Goal: Transaction & Acquisition: Purchase product/service

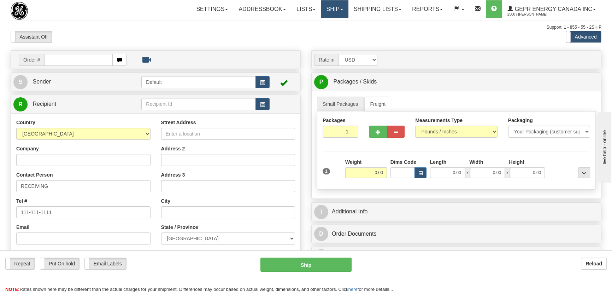
click at [331, 10] on link "Ship" at bounding box center [334, 9] width 27 height 18
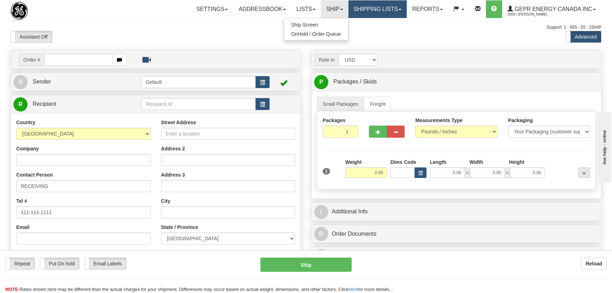
click at [370, 12] on link "Shipping lists" at bounding box center [377, 9] width 58 height 18
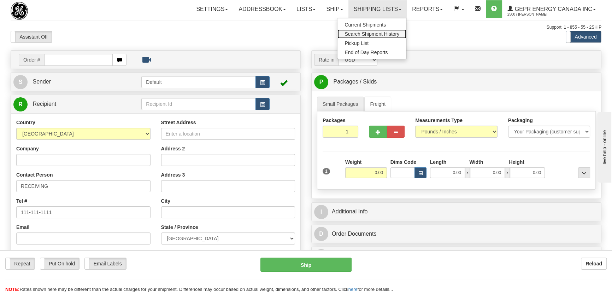
click at [369, 32] on span "Search Shipment History" at bounding box center [371, 34] width 55 height 6
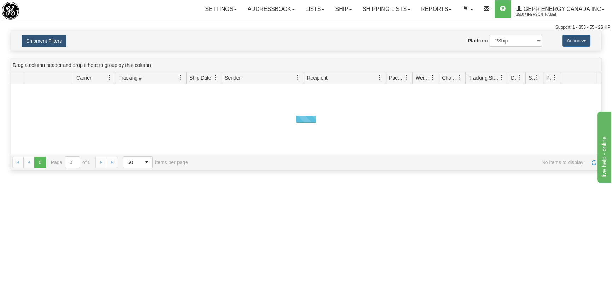
click at [53, 40] on button "Shipment Filters" at bounding box center [44, 41] width 45 height 12
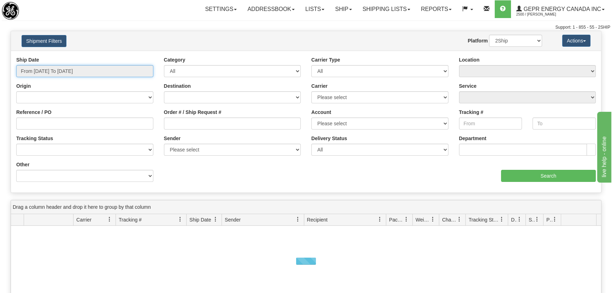
click at [67, 69] on input "From [DATE] To [DATE]" at bounding box center [84, 71] width 137 height 12
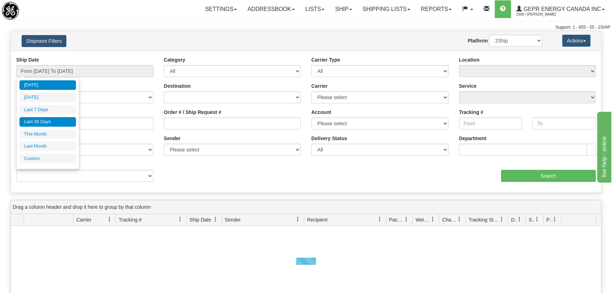
click at [50, 122] on li "Last 30 Days" at bounding box center [47, 122] width 57 height 10
type input "From 07/21/2025 To 08/19/2025"
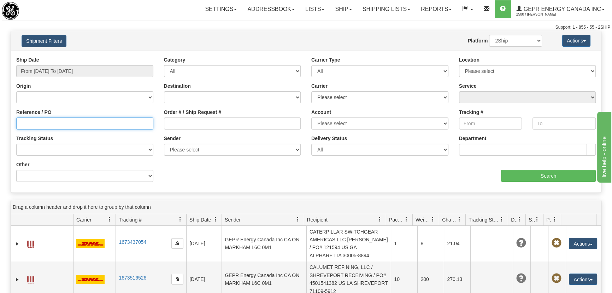
click at [69, 122] on input "Reference / PO" at bounding box center [84, 123] width 137 height 12
type input "5399003710"
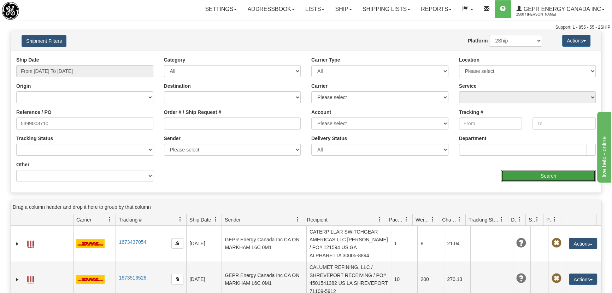
click at [525, 176] on input "Search" at bounding box center [548, 176] width 95 height 12
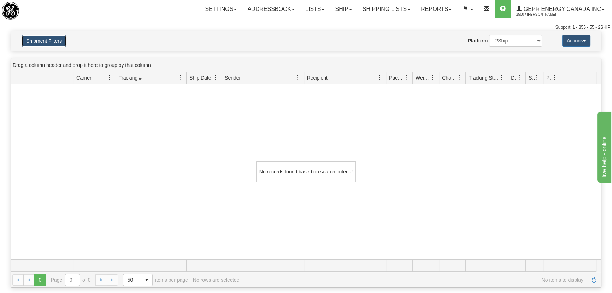
click at [45, 42] on button "Shipment Filters" at bounding box center [44, 41] width 45 height 12
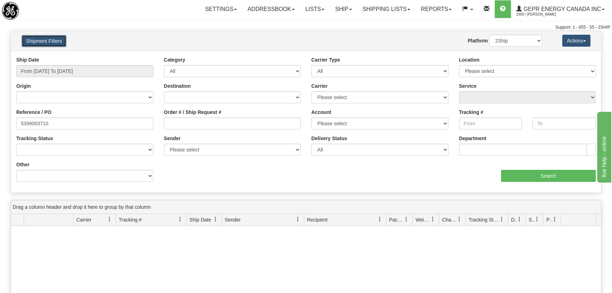
click at [57, 37] on button "Shipment Filters" at bounding box center [44, 41] width 45 height 12
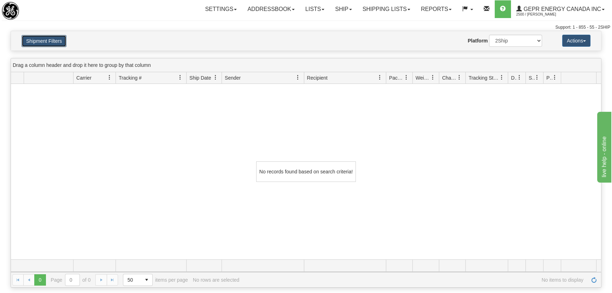
click at [56, 40] on button "Shipment Filters" at bounding box center [44, 41] width 45 height 12
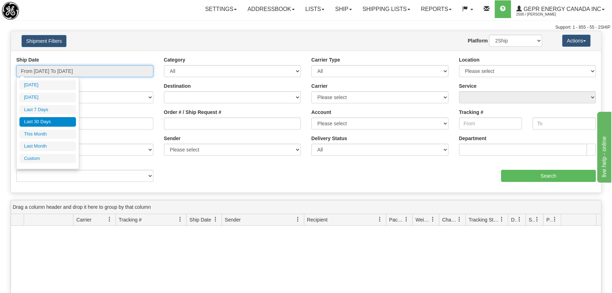
click at [95, 70] on input "From 07/21/2025 To 08/19/2025" at bounding box center [84, 71] width 137 height 12
click at [103, 55] on div "Ship Date From 07/21/2025 To 08/19/2025 Category All Inbound Outbound Carrier T…" at bounding box center [306, 122] width 590 height 142
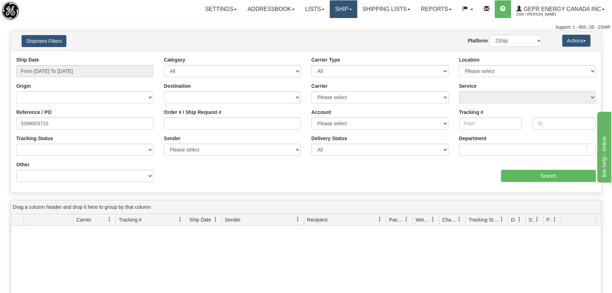
click at [337, 11] on link "Ship" at bounding box center [343, 9] width 27 height 18
click at [332, 26] on link "Ship Screen" at bounding box center [325, 24] width 64 height 9
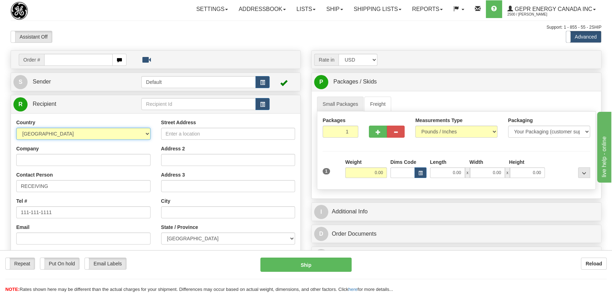
click at [111, 137] on select "AFGHANISTAN ALAND ISLANDS ALBANIA ALGERIA AMERICAN SAMOA ANDORRA ANGOLA ANGUILL…" at bounding box center [83, 134] width 134 height 12
select select "TW"
click at [16, 128] on select "AFGHANISTAN ALAND ISLANDS ALBANIA ALGERIA AMERICAN SAMOA ANDORRA ANGOLA ANGUILL…" at bounding box center [83, 134] width 134 height 12
click at [95, 162] on input "Company" at bounding box center [83, 160] width 134 height 12
click at [28, 161] on input "T-BLOBAL" at bounding box center [83, 160] width 134 height 12
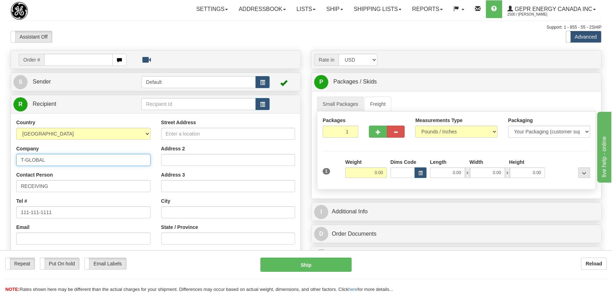
type input "T-GLOBAL"
click at [191, 136] on input "Street Address" at bounding box center [228, 134] width 134 height 12
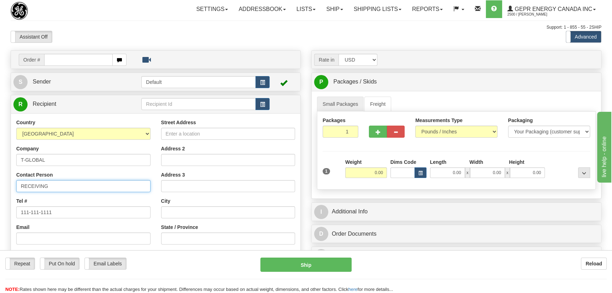
click at [91, 181] on input "RECEIVING" at bounding box center [83, 186] width 134 height 12
type input "RECEIVING/LUCAS"
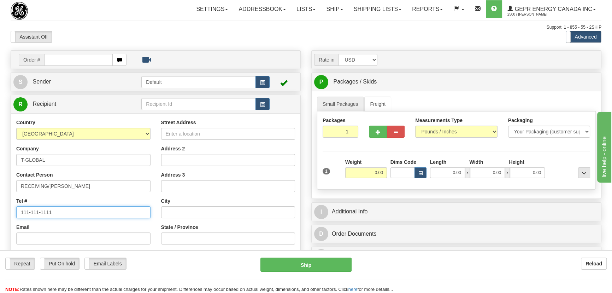
drag, startPoint x: 80, startPoint y: 217, endPoint x: 0, endPoint y: 211, distance: 79.8
click at [0, 212] on div "Toggle navigation Settings Shipping Preferences Fields Preferences New" at bounding box center [306, 199] width 612 height 398
type input "+86633618899"
click at [202, 129] on input "Street Address" at bounding box center [228, 134] width 134 height 12
type input "N"
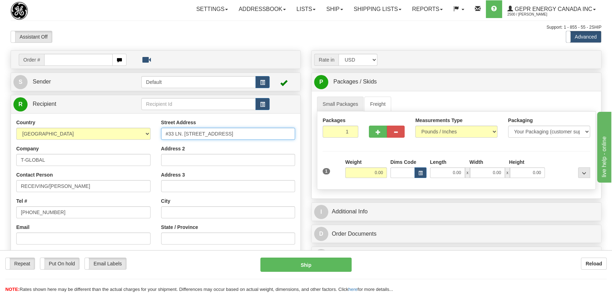
type input "#33 LN. 50 DARE ROAD"
click at [198, 160] on input "Address 2" at bounding box center [228, 160] width 134 height 12
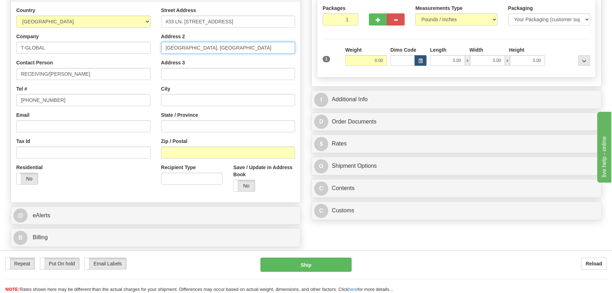
scroll to position [128, 0]
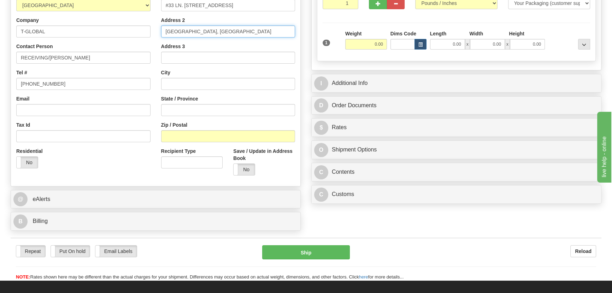
drag, startPoint x: 211, startPoint y: 30, endPoint x: 256, endPoint y: 49, distance: 48.6
click at [247, 35] on input "TAOYAN DISTRICT, TAOYAN CITY" at bounding box center [228, 31] width 134 height 12
type input "TAOYAN DISTRICT,"
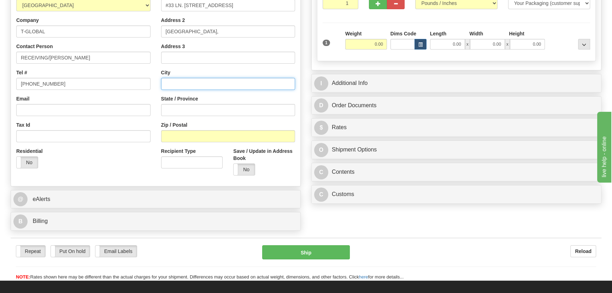
click at [199, 82] on input "text" at bounding box center [228, 84] width 134 height 12
paste input "TAOYAN CITY"
type input "TAOYAN CITY"
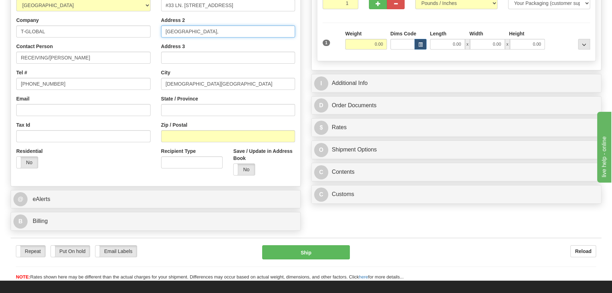
click at [213, 34] on input "TAOYAN DISTRICT," at bounding box center [228, 31] width 134 height 12
type input "TAOYAN DISTRICT"
click at [201, 135] on input "Zip / Postal" at bounding box center [228, 136] width 134 height 12
type input "330058"
drag, startPoint x: 367, startPoint y: 45, endPoint x: 390, endPoint y: 49, distance: 23.4
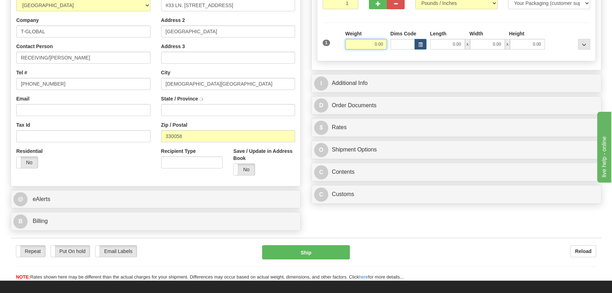
click at [389, 50] on div "1 Weight 0.00 Dims Code 0.00" at bounding box center [456, 42] width 271 height 25
click at [561, 36] on div at bounding box center [569, 39] width 45 height 19
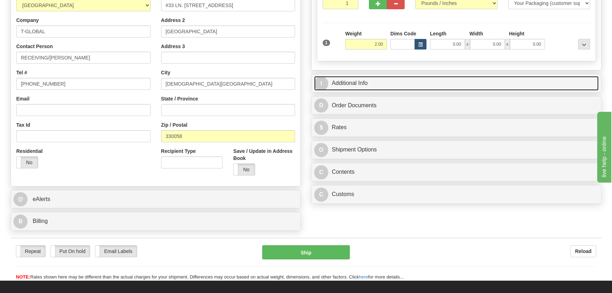
click at [550, 78] on link "I Additional Info" at bounding box center [456, 83] width 284 height 14
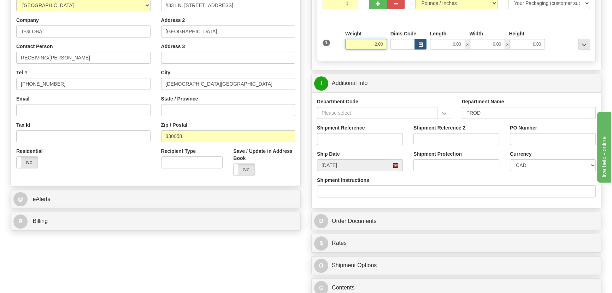
drag, startPoint x: 382, startPoint y: 50, endPoint x: 390, endPoint y: 55, distance: 8.7
click at [389, 55] on div "1 Weight 2.00 Dims Code x" at bounding box center [456, 42] width 267 height 25
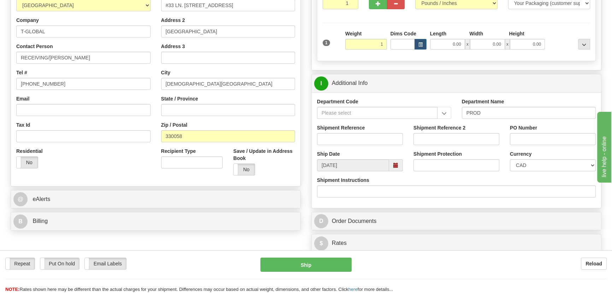
type input "1.00"
click at [553, 42] on div at bounding box center [569, 39] width 45 height 19
click at [378, 141] on input "Shipment Reference" at bounding box center [360, 139] width 86 height 12
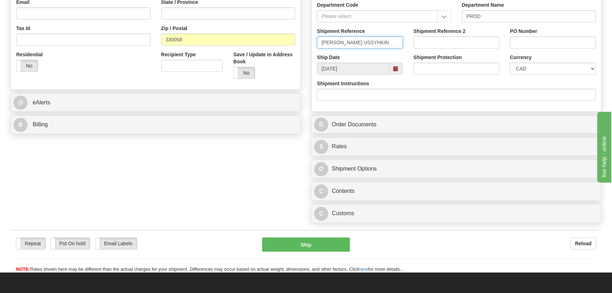
scroll to position [289, 0]
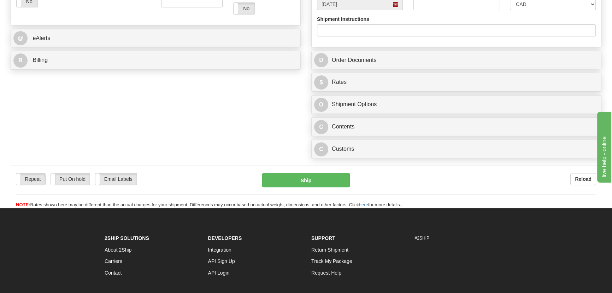
type input "DAN USSYHKIN"
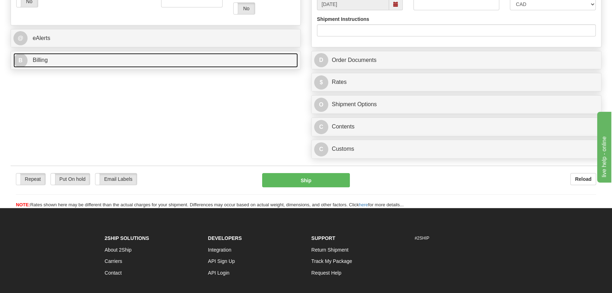
click at [183, 57] on link "B Billing" at bounding box center [155, 60] width 284 height 14
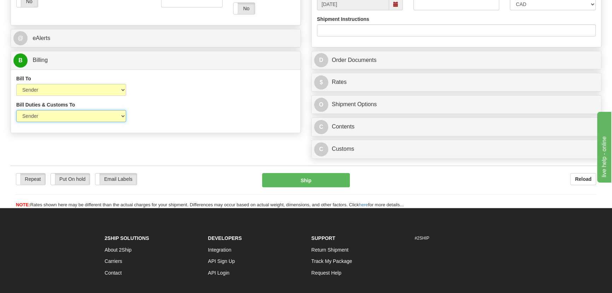
drag, startPoint x: 84, startPoint y: 116, endPoint x: 76, endPoint y: 122, distance: 9.8
click at [83, 116] on select "Sender Recipient Third Party" at bounding box center [71, 116] width 110 height 12
select select "2"
click at [16, 110] on select "Sender Recipient Third Party" at bounding box center [71, 116] width 110 height 12
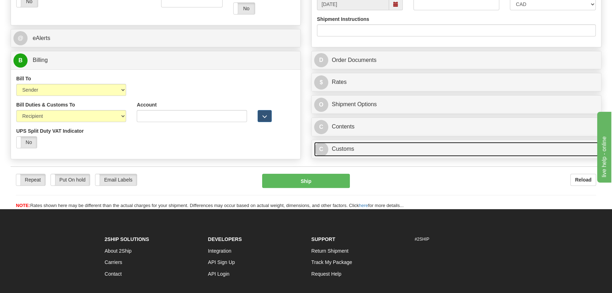
click at [394, 155] on link "C Customs" at bounding box center [456, 149] width 284 height 14
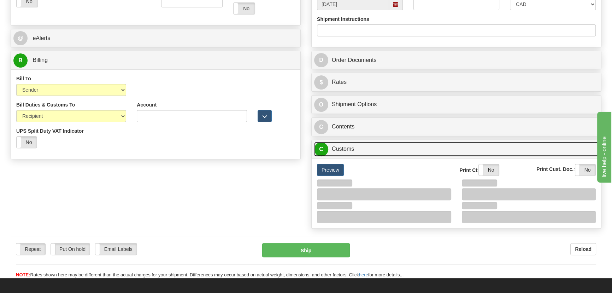
scroll to position [385, 0]
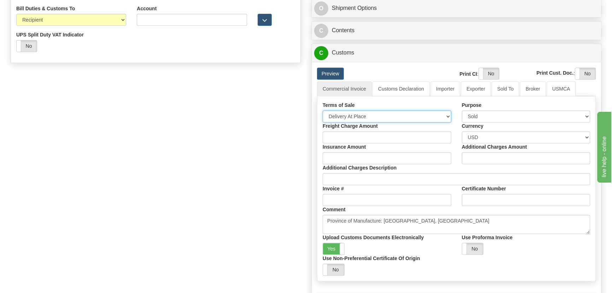
click at [353, 121] on select "Free Carrier Free On Board Ex Works Delivered Duty Unpaid Delivered Duty Paid C…" at bounding box center [387, 116] width 129 height 12
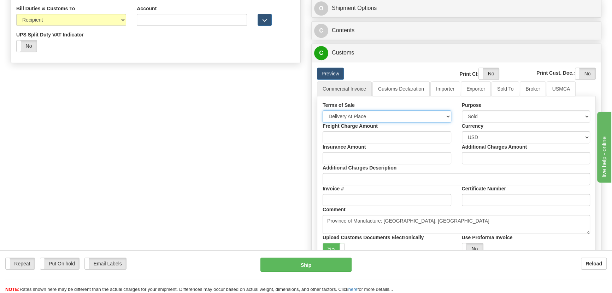
select select "7"
click at [323, 110] on select "Free Carrier Free On Board Ex Works Delivered Duty Unpaid Delivered Duty Paid C…" at bounding box center [387, 116] width 129 height 12
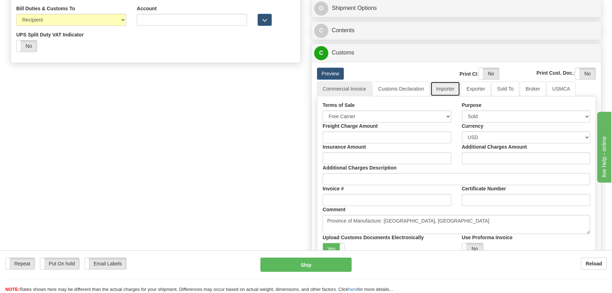
click at [446, 88] on link "Importer" at bounding box center [445, 88] width 30 height 15
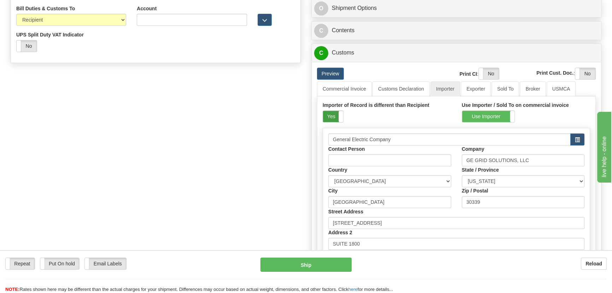
click at [326, 114] on label "Yes" at bounding box center [333, 116] width 20 height 11
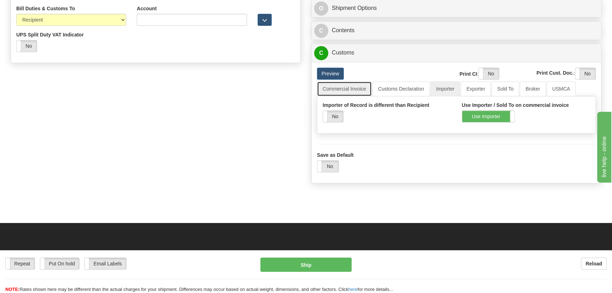
click at [345, 93] on link "Commercial Invoice" at bounding box center [344, 88] width 55 height 15
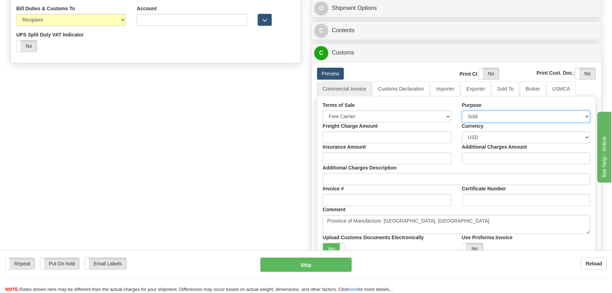
click at [488, 113] on select "Sold Not Sold Gift Sample Repair and Return Personal Effects Merchandise Danger…" at bounding box center [526, 116] width 129 height 12
select select "4"
click at [462, 110] on select "Sold Not Sold Gift Sample Repair and Return Personal Effects Merchandise Danger…" at bounding box center [526, 116] width 129 height 12
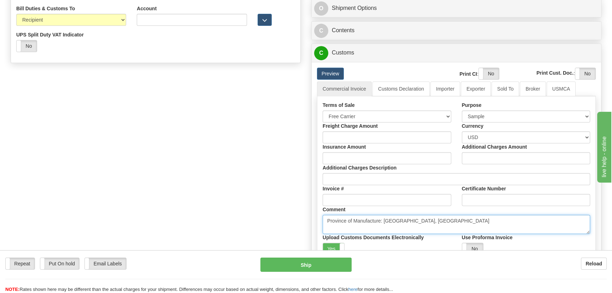
click at [429, 223] on textarea "Province of Manufacture: Ontario, Canada" at bounding box center [456, 223] width 267 height 19
drag, startPoint x: 430, startPoint y: 222, endPoint x: 247, endPoint y: 224, distance: 183.4
paste textarea "DEMO/SAMPLE UNIT NO COMMERCIAL VALUE VALUE DECLARED FOR CUSTOM PURPOSES ONLY"
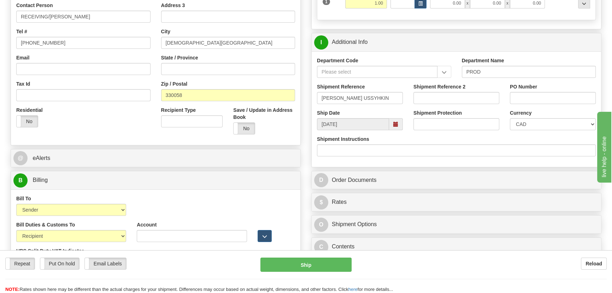
scroll to position [160, 0]
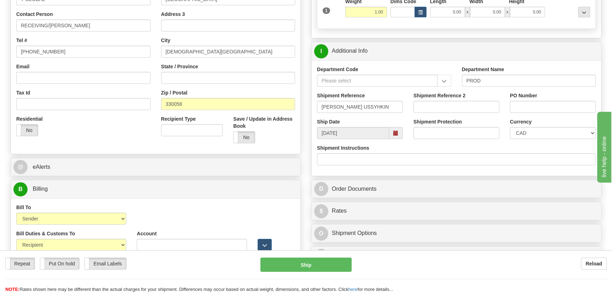
type textarea "DEMO/SAMPLE UNIT NO COMMERCIAL VALUE VALUE DECLARED FOR CUSTOM PURPOSES ONLY"
click at [527, 138] on select "CAD USD EUR ZAR RON ANG ARN AUD AUS AWG BBD BFR BGN BHD BMD BND BRC BRL CHP CKZ…" at bounding box center [553, 133] width 86 height 12
click at [527, 132] on select "CAD USD EUR ZAR RON ANG ARN AUD AUS AWG BBD BFR BGN BHD BMD BND BRC BRL CHP CKZ…" at bounding box center [553, 133] width 86 height 12
select select "1"
click at [510, 127] on select "CAD USD EUR ZAR RON ANG ARN AUD AUS AWG BBD BFR BGN BHD BMD BND BRC BRL CHP CKZ…" at bounding box center [553, 133] width 86 height 12
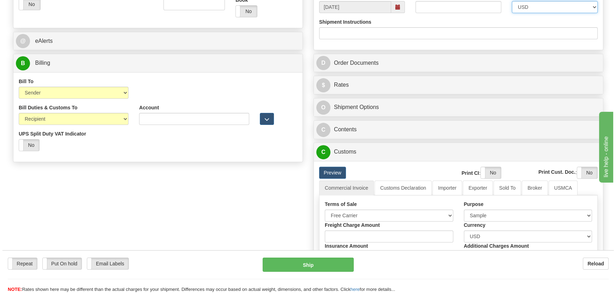
scroll to position [289, 0]
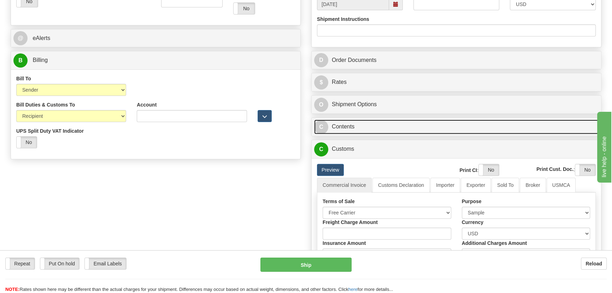
click at [490, 130] on link "C Contents" at bounding box center [456, 126] width 284 height 14
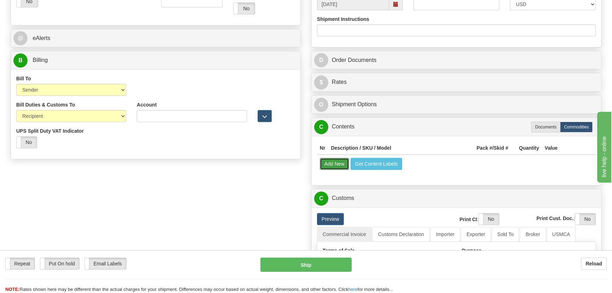
click at [326, 161] on button "Add New" at bounding box center [334, 164] width 29 height 12
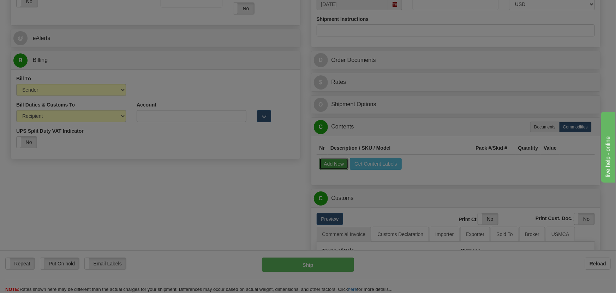
scroll to position [0, 0]
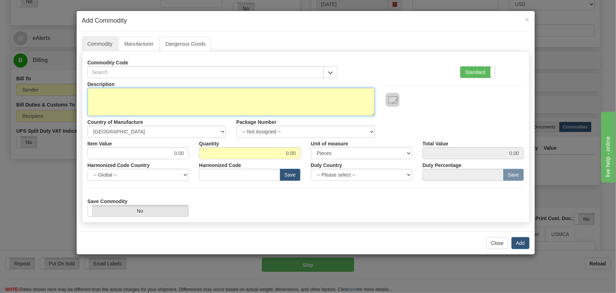
click at [261, 108] on textarea "Description" at bounding box center [232, 102] width 288 height 28
type textarea "ALUMINIUM"
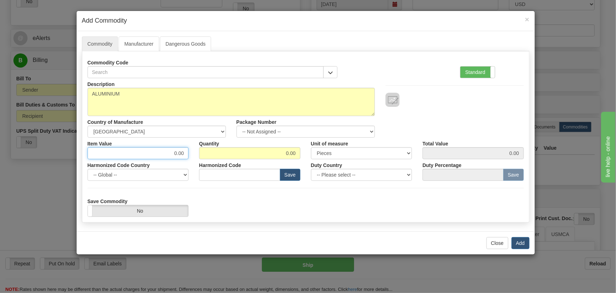
drag, startPoint x: 169, startPoint y: 151, endPoint x: 206, endPoint y: 156, distance: 37.1
click at [206, 156] on div "Item Value 0.00 Quantity 0.00 Unit of measure 3 Thousand Square Inches Adjustme…" at bounding box center [305, 148] width 447 height 22
type input "3.50"
type input "3"
type input "10.50"
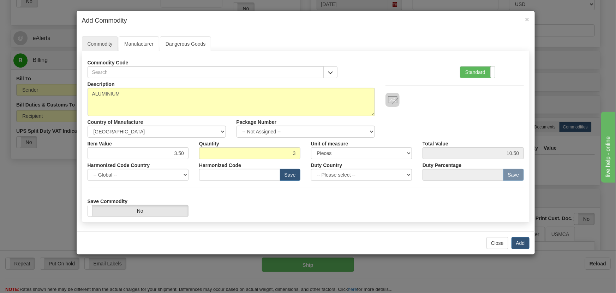
click at [458, 72] on div "Standard Advanced" at bounding box center [492, 68] width 75 height 22
click at [462, 72] on label "Standard" at bounding box center [478, 71] width 35 height 11
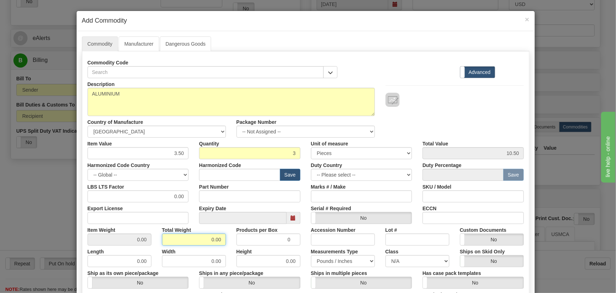
drag, startPoint x: 201, startPoint y: 240, endPoint x: 231, endPoint y: 256, distance: 34.4
click at [234, 256] on div "Description ALUMINIUM Country of Manufacture -- Unknown -- AFGHANISTAN ALAND IS…" at bounding box center [306, 233] width 437 height 311
type input "3"
type input "1.0000"
click at [232, 178] on input "text" at bounding box center [239, 175] width 81 height 12
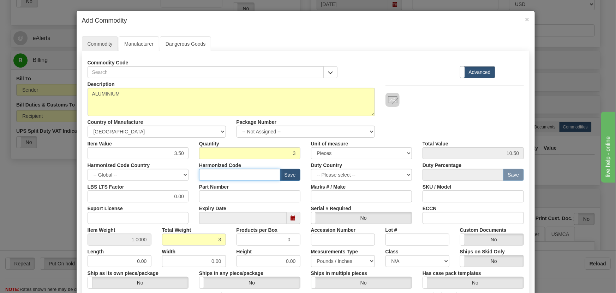
paste input "8538.90.0030"
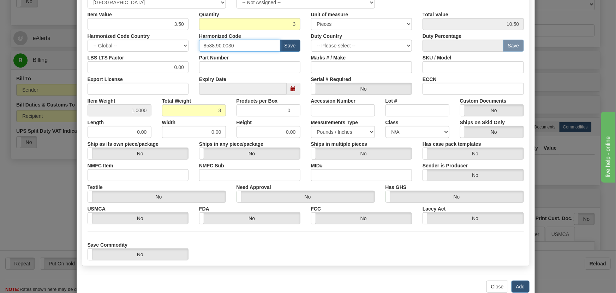
scroll to position [144, 0]
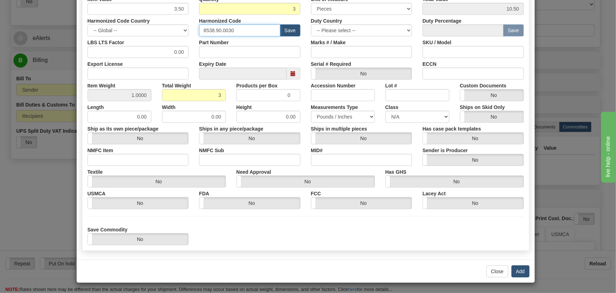
type input "8538.90.0030"
click at [523, 270] on button "Add" at bounding box center [521, 271] width 18 height 12
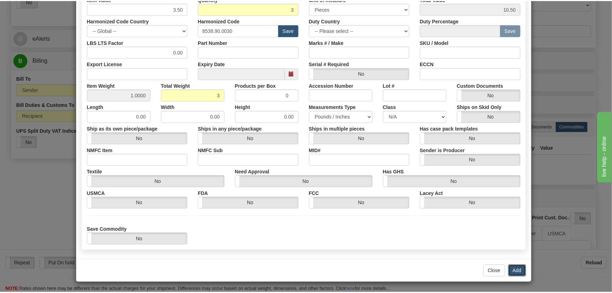
scroll to position [0, 0]
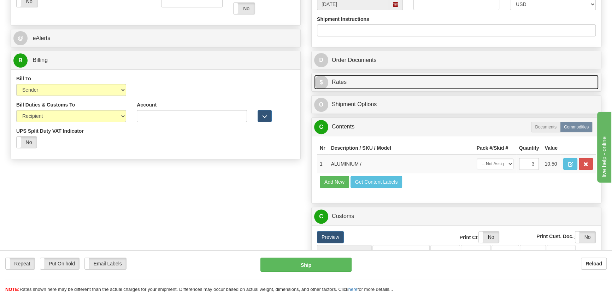
click at [553, 78] on link "$ Rates" at bounding box center [456, 82] width 284 height 14
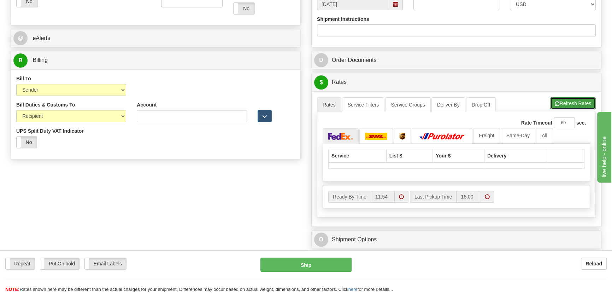
click at [578, 104] on button "Refresh Rates" at bounding box center [573, 103] width 46 height 12
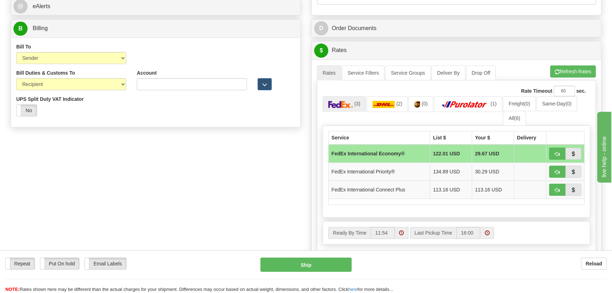
scroll to position [321, 0]
click at [519, 119] on span "(6)" at bounding box center [517, 118] width 6 height 6
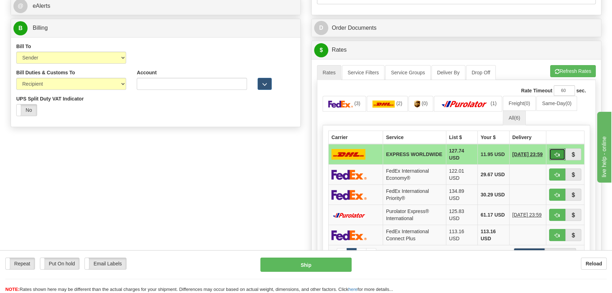
click at [555, 152] on span "button" at bounding box center [557, 154] width 5 height 5
type input "P"
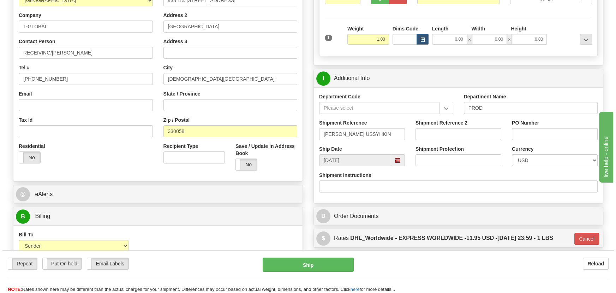
scroll to position [64, 0]
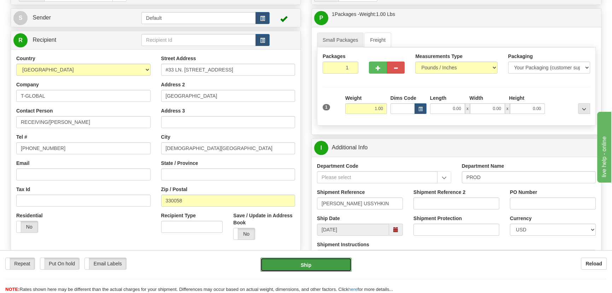
click at [322, 260] on button "Ship" at bounding box center [305, 264] width 91 height 14
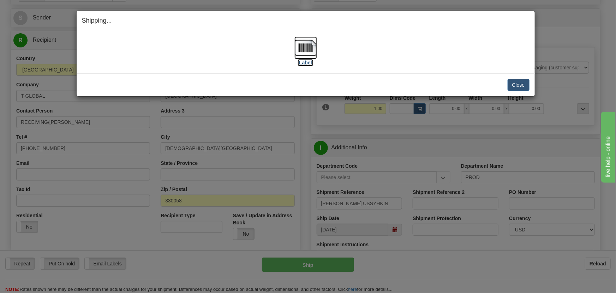
click at [316, 48] on img at bounding box center [306, 47] width 23 height 23
click at [520, 84] on button "Close" at bounding box center [519, 85] width 22 height 12
